Goal: Task Accomplishment & Management: Manage account settings

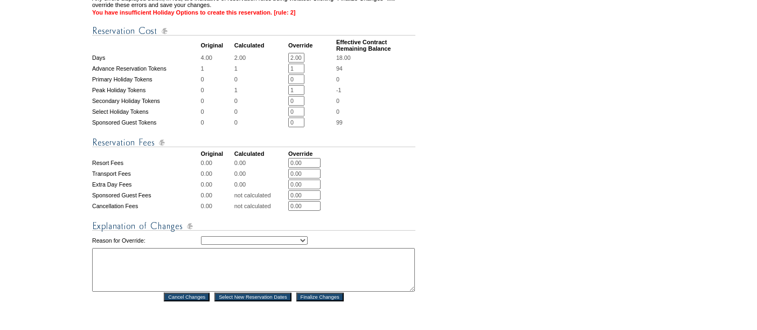
scroll to position [399, 0]
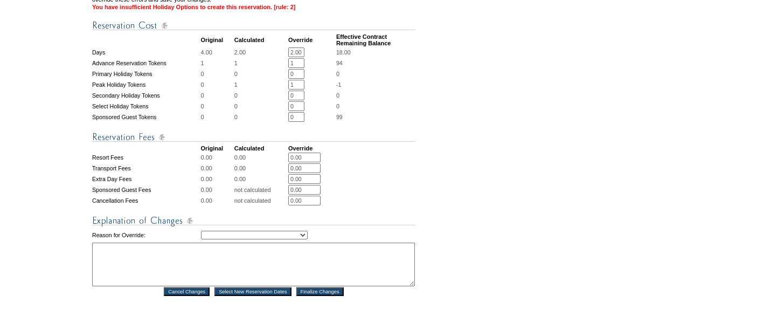
click at [264, 231] on select "Creating Continuous Stay Days Rebooked After Cancellation Editing Occupant Expe…" at bounding box center [254, 235] width 107 height 9
select select "1043"
click at [201, 231] on select "Creating Continuous Stay Days Rebooked After Cancellation Editing Occupant Expe…" at bounding box center [254, 235] width 107 height 9
click at [202, 244] on textarea at bounding box center [253, 264] width 323 height 44
type textarea "tv"
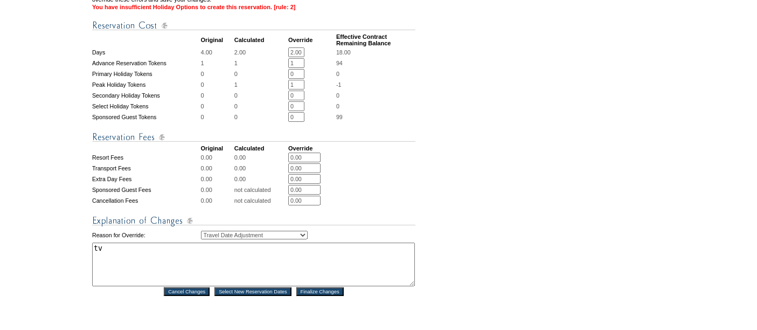
click at [317, 287] on input "Finalize Changes" at bounding box center [319, 291] width 47 height 9
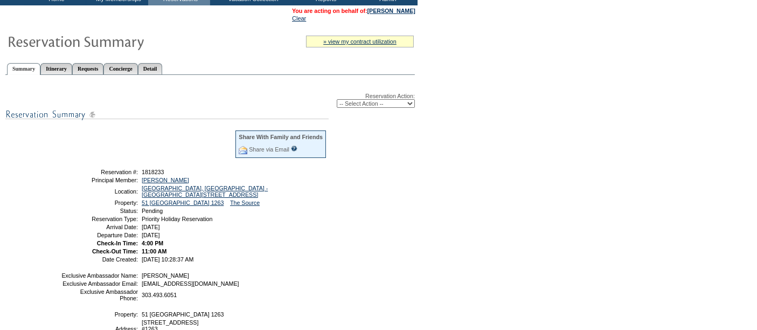
scroll to position [68, 0]
click at [357, 102] on select "-- Select Action -- Modify Reservation Dates Modify Reservation Cost Modify Occ…" at bounding box center [376, 103] width 78 height 9
select select "ConfirmRes"
click at [337, 99] on select "-- Select Action -- Modify Reservation Dates Modify Reservation Cost Modify Occ…" at bounding box center [376, 103] width 78 height 9
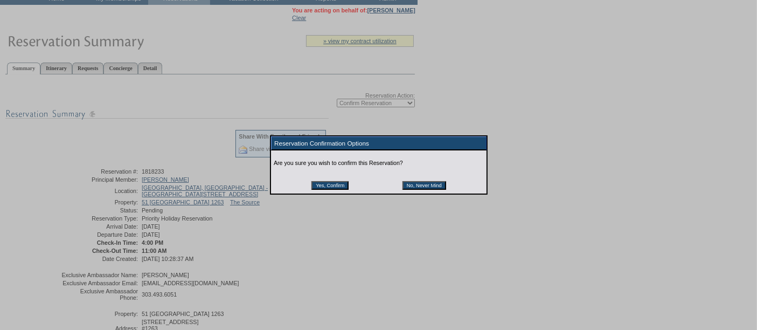
click at [329, 187] on input "Yes, Confirm" at bounding box center [329, 185] width 37 height 9
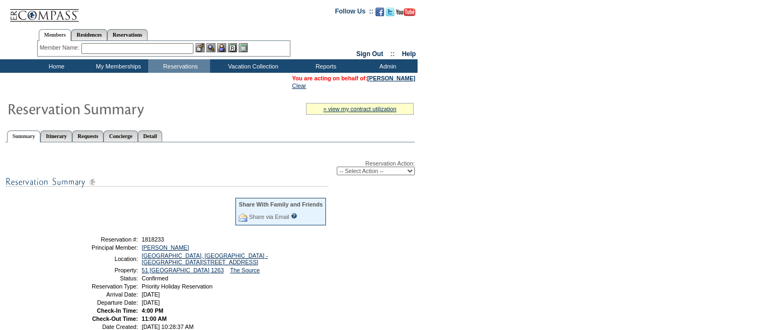
click at [97, 46] on input "text" at bounding box center [137, 48] width 112 height 11
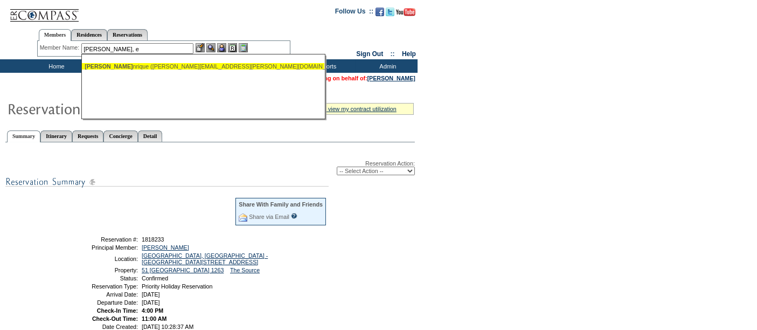
click at [140, 66] on div "[PERSON_NAME], E nrique ([PERSON_NAME][EMAIL_ADDRESS][PERSON_NAME][DOMAIN_NAME])" at bounding box center [203, 66] width 237 height 6
type input "[PERSON_NAME] ([PERSON_NAME][EMAIL_ADDRESS][PERSON_NAME][DOMAIN_NAME])"
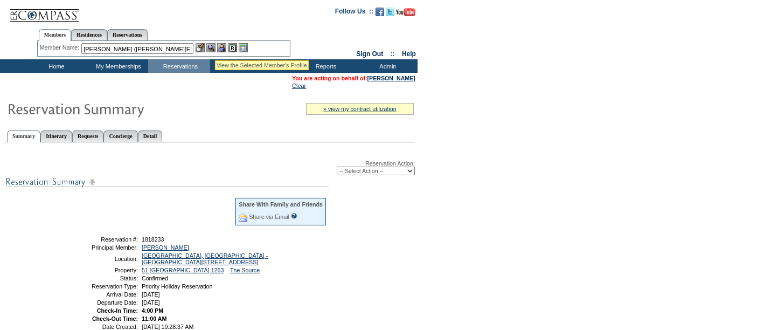
click at [213, 47] on img at bounding box center [210, 47] width 9 height 9
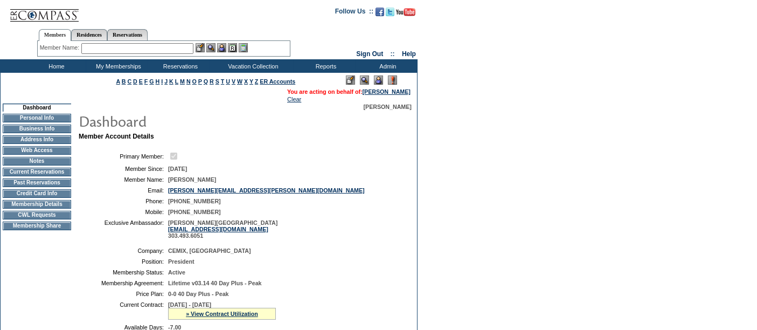
click at [205, 117] on img at bounding box center [186, 121] width 216 height 22
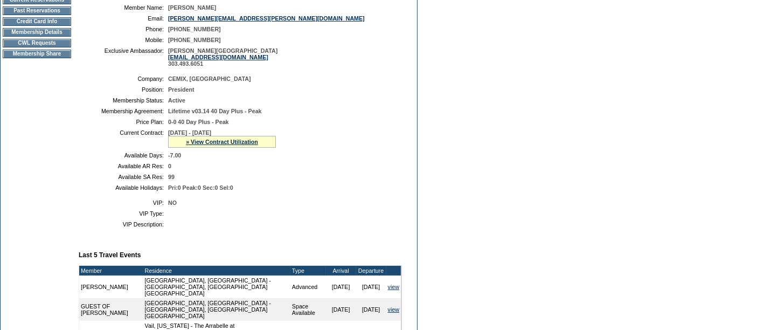
scroll to position [175, 0]
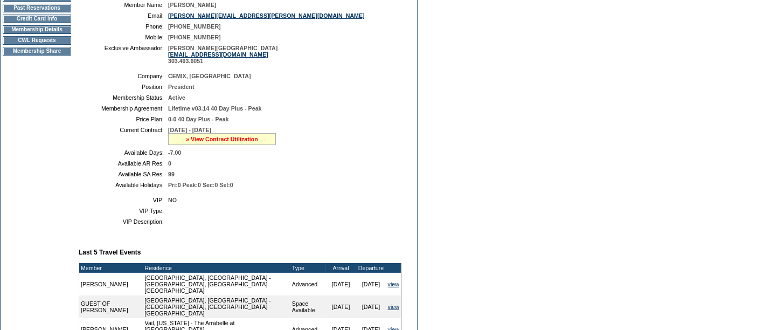
click at [194, 138] on link "» View Contract Utilization" at bounding box center [222, 139] width 72 height 6
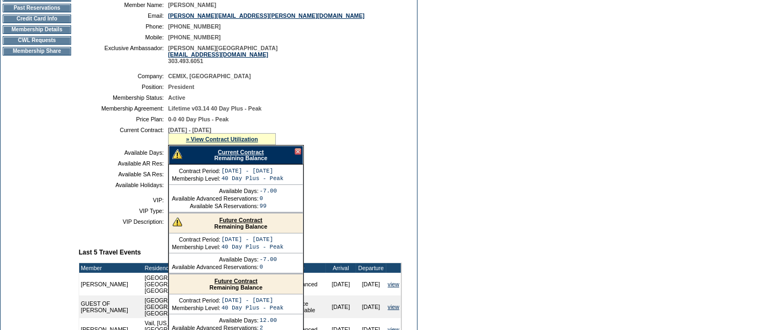
click at [218, 151] on link "Current Contract" at bounding box center [241, 152] width 46 height 6
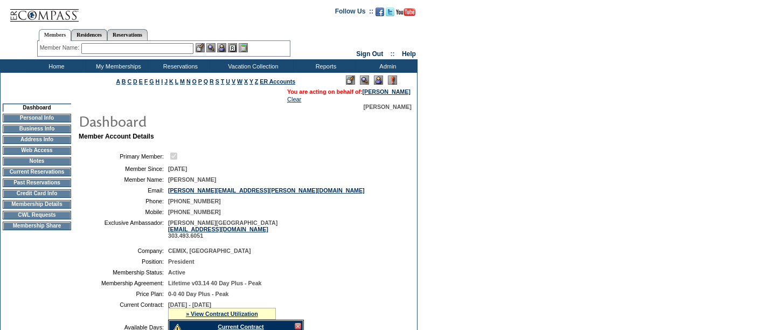
click at [137, 48] on input "text" at bounding box center [137, 48] width 112 height 11
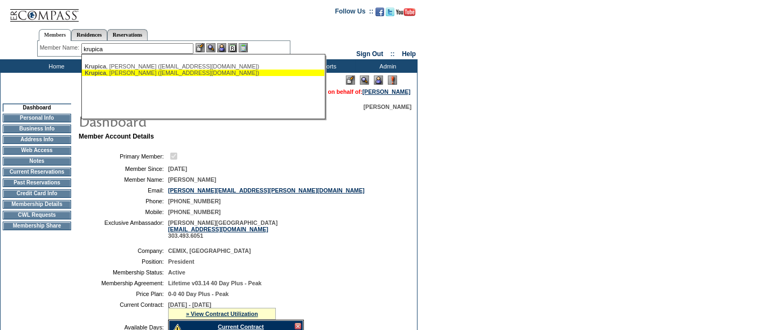
click at [138, 73] on div "Krupica , Steven (skrupica@hotmail.com)" at bounding box center [203, 73] width 237 height 6
type input "Krupica, Steven (skrupica@hotmail.com)"
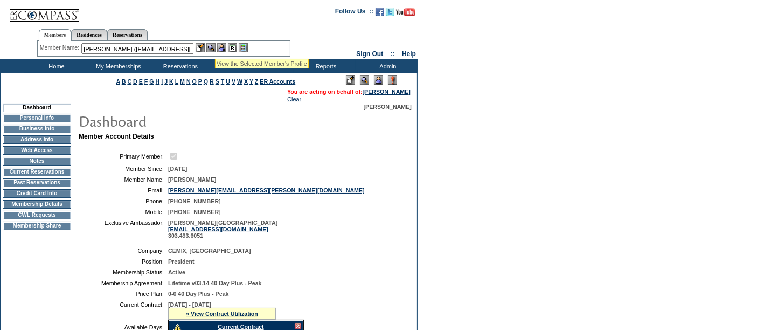
click at [215, 46] on img at bounding box center [210, 47] width 9 height 9
